Goal: Information Seeking & Learning: Find specific fact

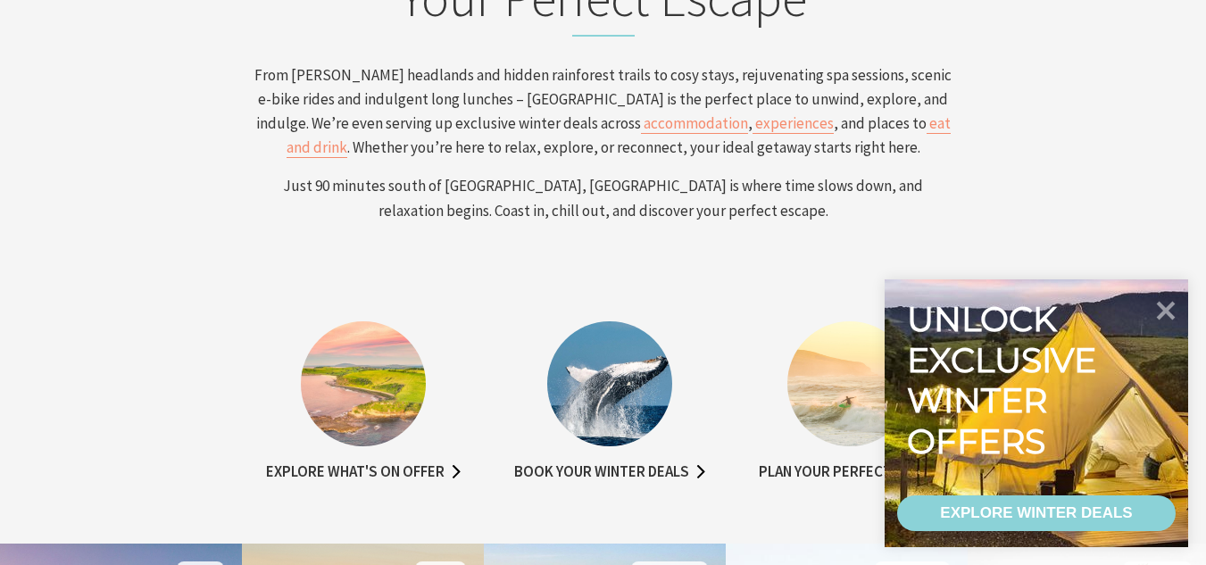
scroll to position [673, 0]
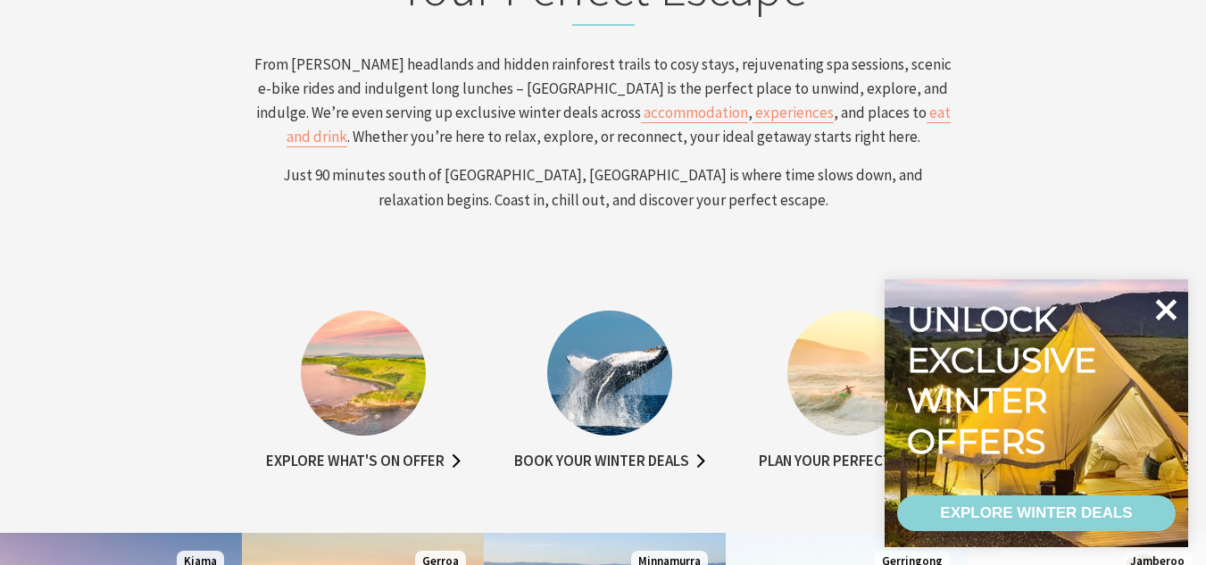
click at [1169, 304] on icon at bounding box center [1166, 309] width 21 height 21
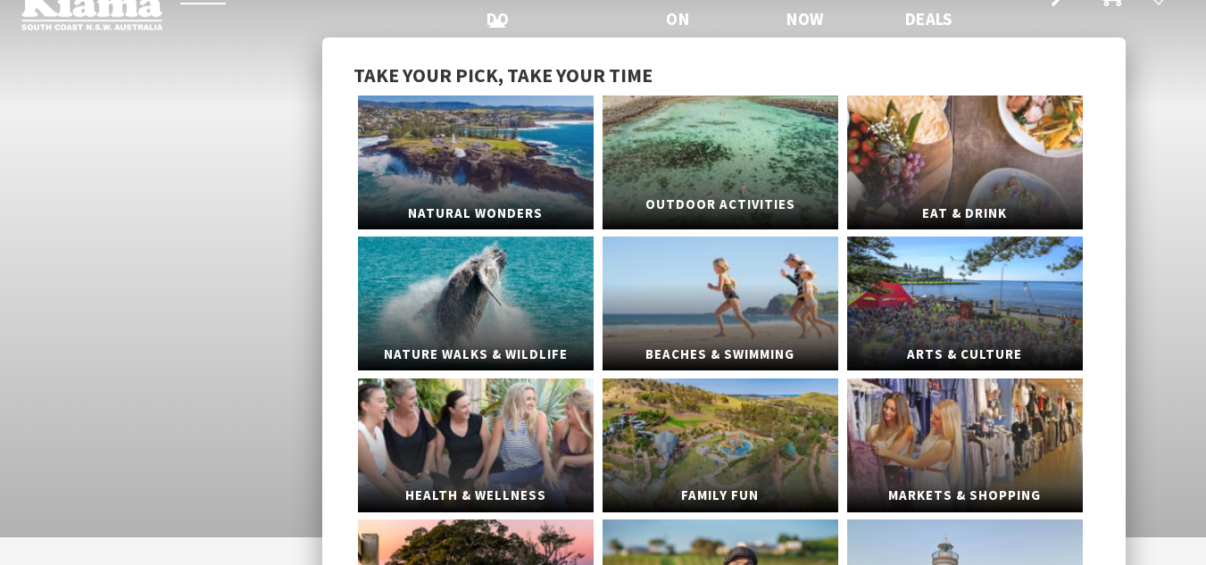
scroll to position [0, 0]
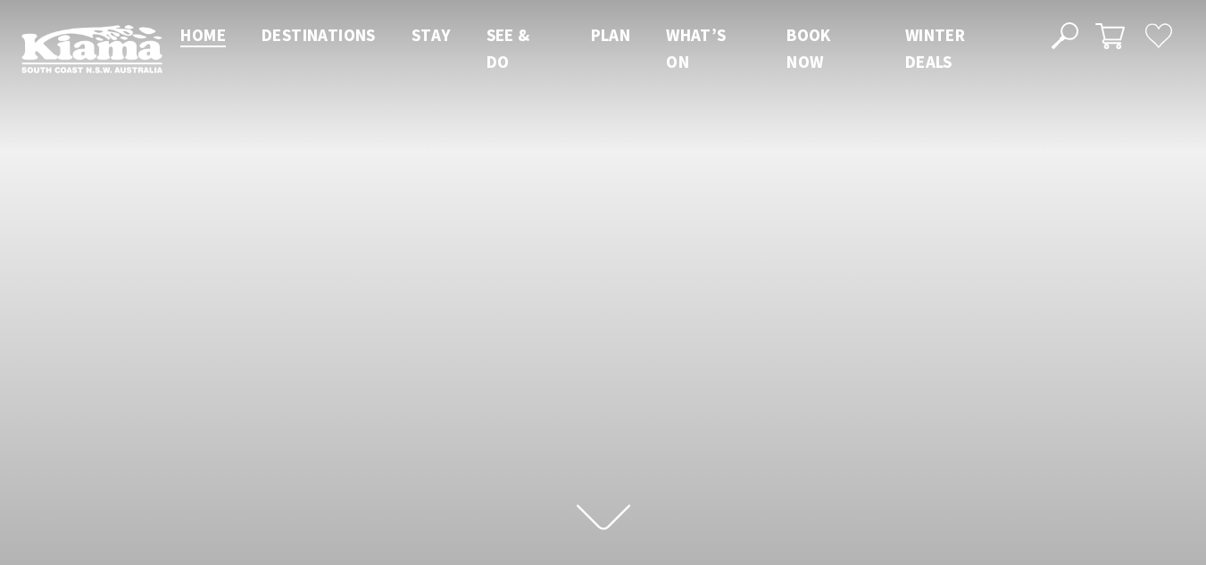
click at [1072, 36] on icon at bounding box center [1064, 35] width 27 height 27
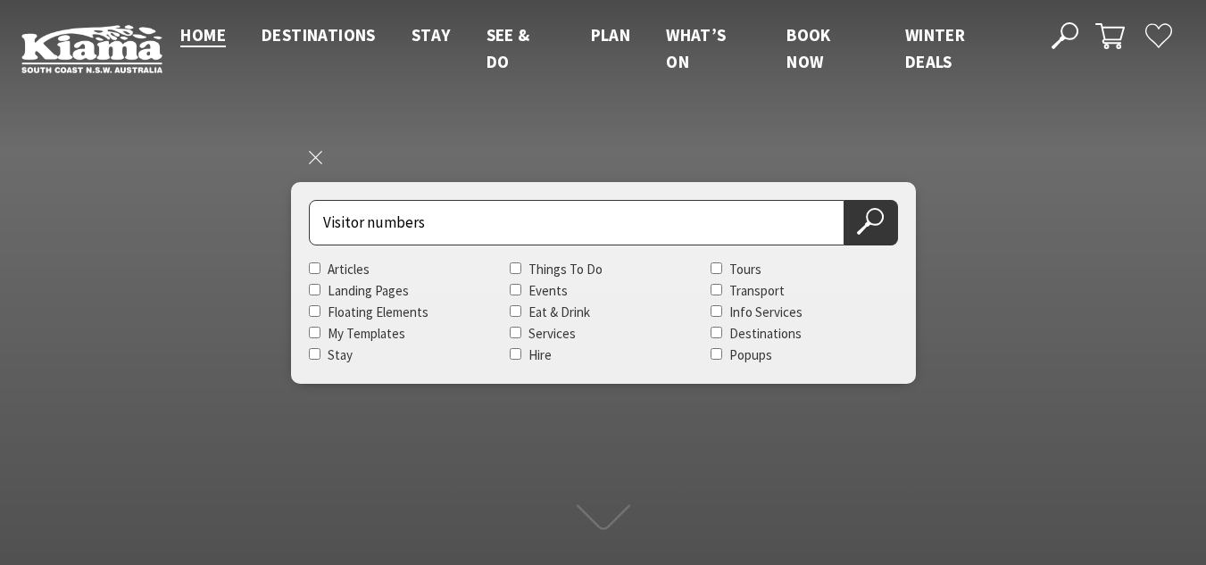
type input "Visitor numbers"
click at [844, 200] on button "Search Now" at bounding box center [871, 223] width 54 height 46
click at [860, 220] on icon at bounding box center [870, 221] width 27 height 27
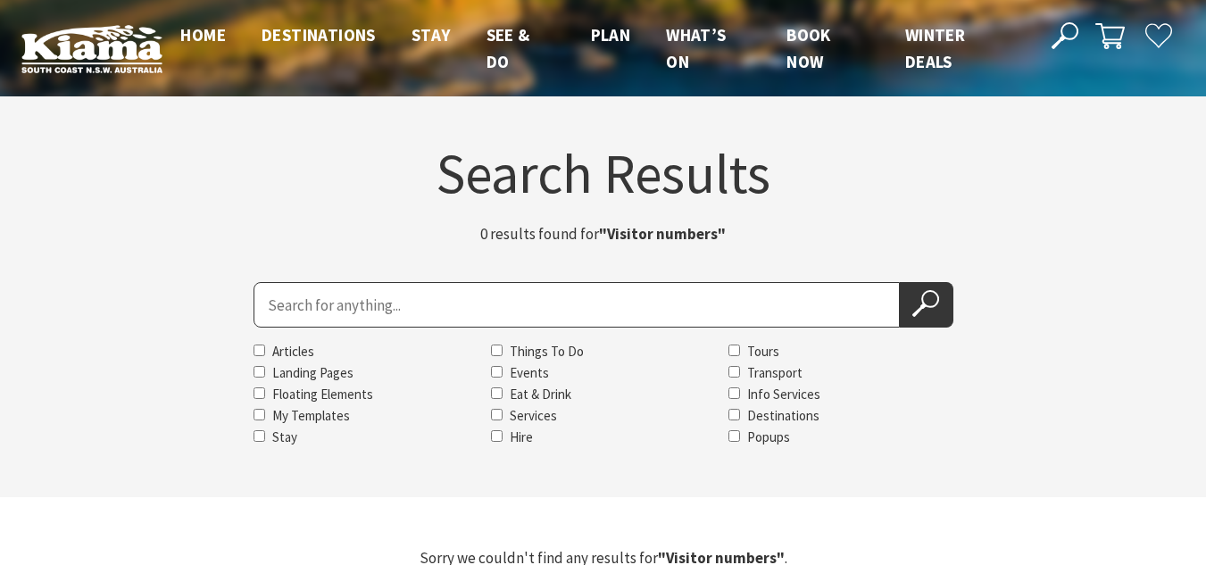
drag, startPoint x: 1218, startPoint y: 131, endPoint x: 1195, endPoint y: -2, distance: 135.0
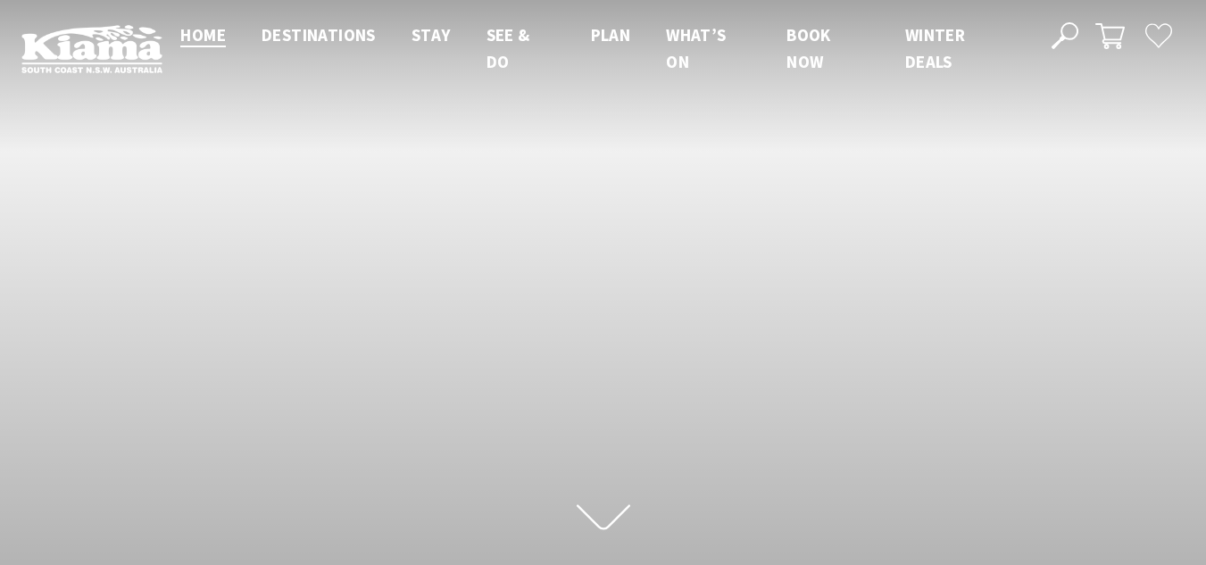
scroll to position [288, 1219]
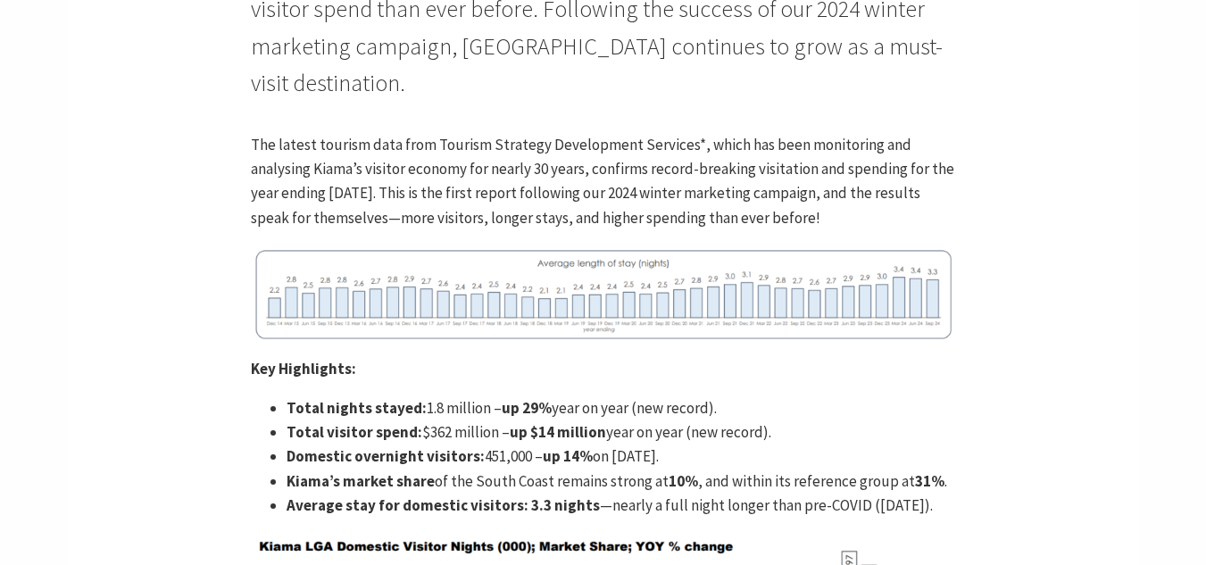
scroll to position [847, 0]
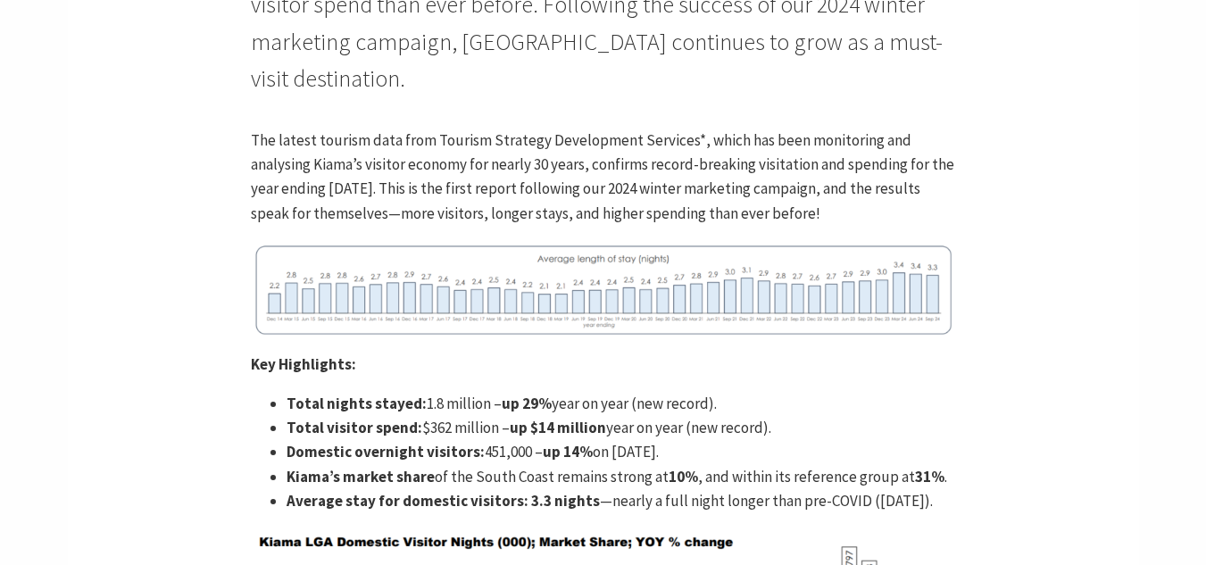
drag, startPoint x: 1218, startPoint y: 54, endPoint x: 1215, endPoint y: 205, distance: 151.7
click at [644, 302] on img at bounding box center [603, 289] width 704 height 98
click at [689, 294] on img at bounding box center [603, 289] width 704 height 98
click at [735, 290] on img at bounding box center [603, 289] width 704 height 98
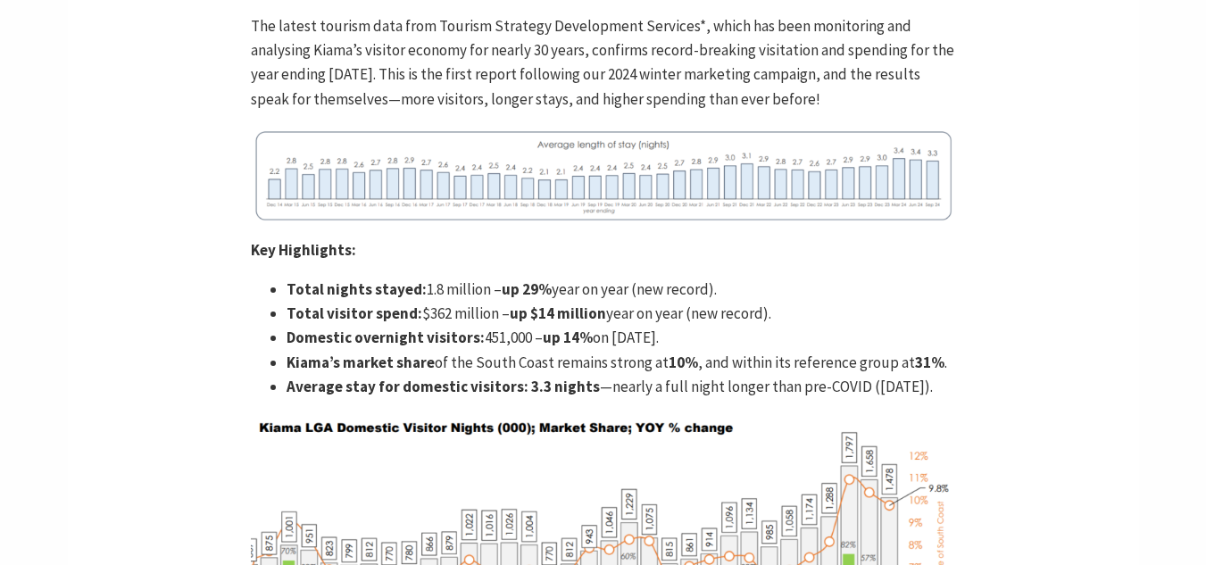
scroll to position [966, 0]
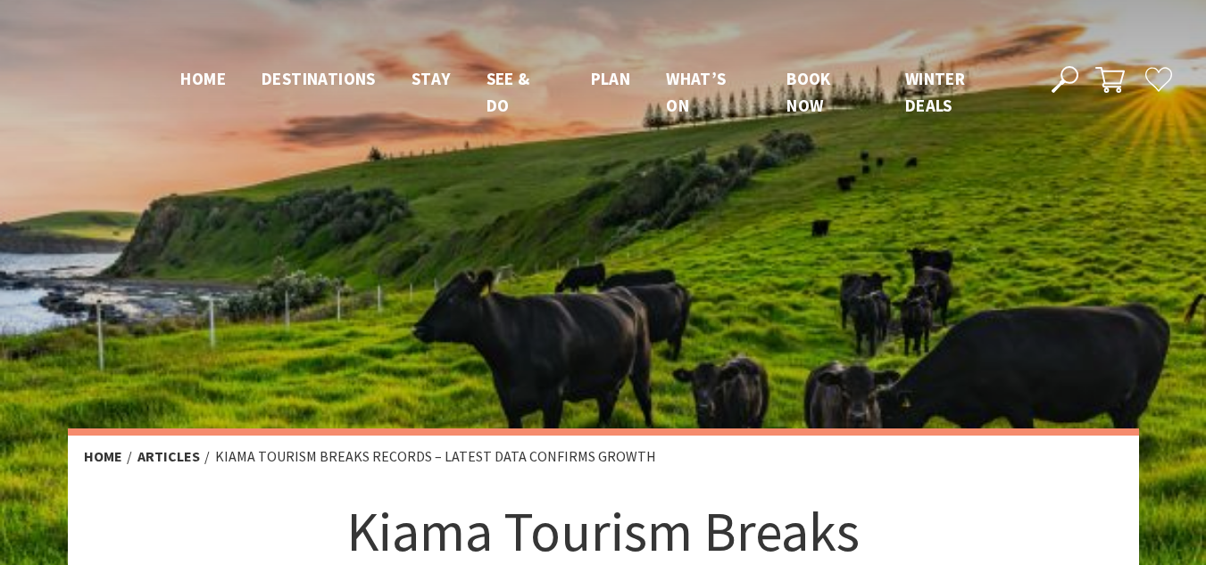
scroll to position [966, 0]
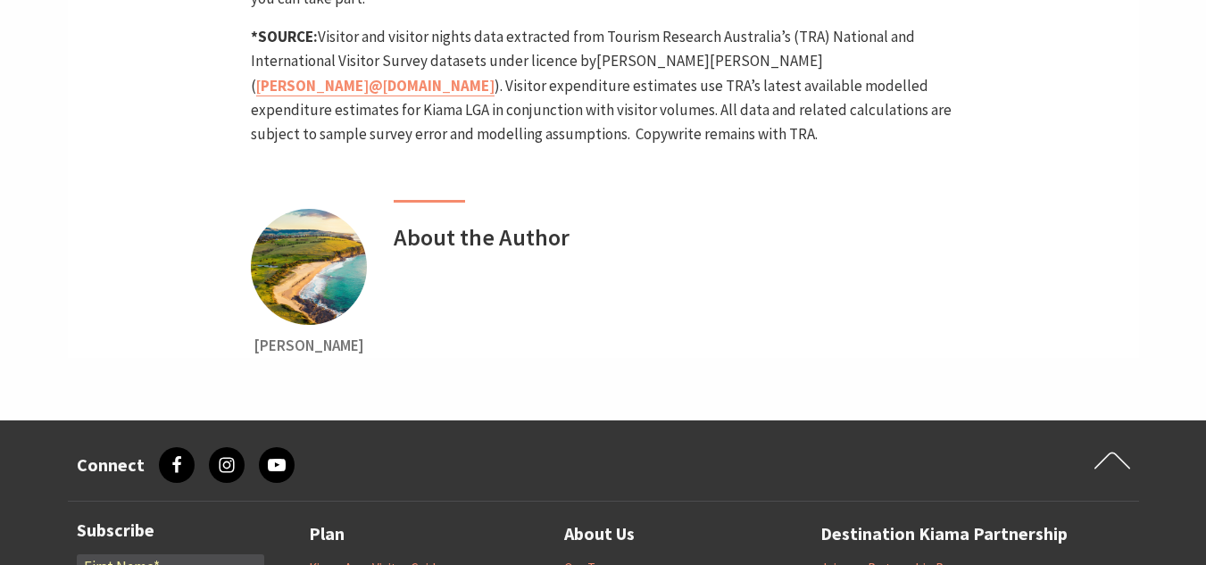
scroll to position [1959, 0]
